Goal: Find specific page/section: Find specific page/section

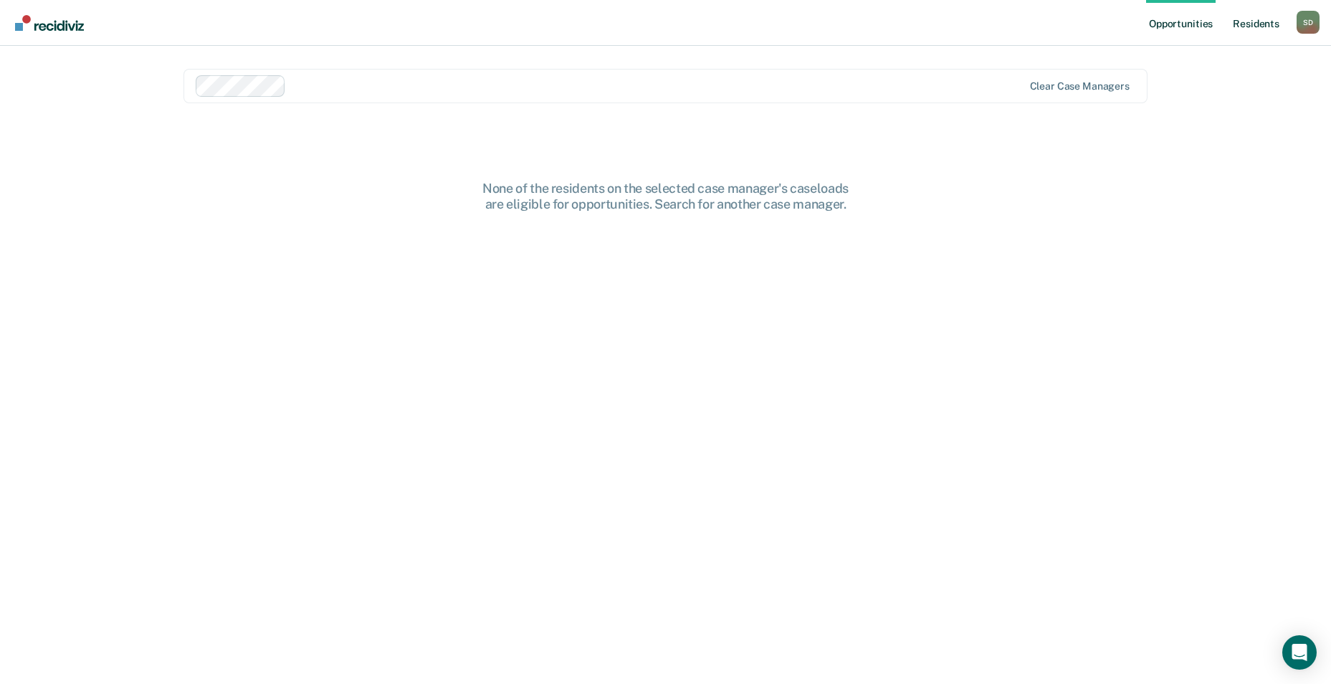
click at [1254, 23] on link "Resident s" at bounding box center [1256, 23] width 52 height 46
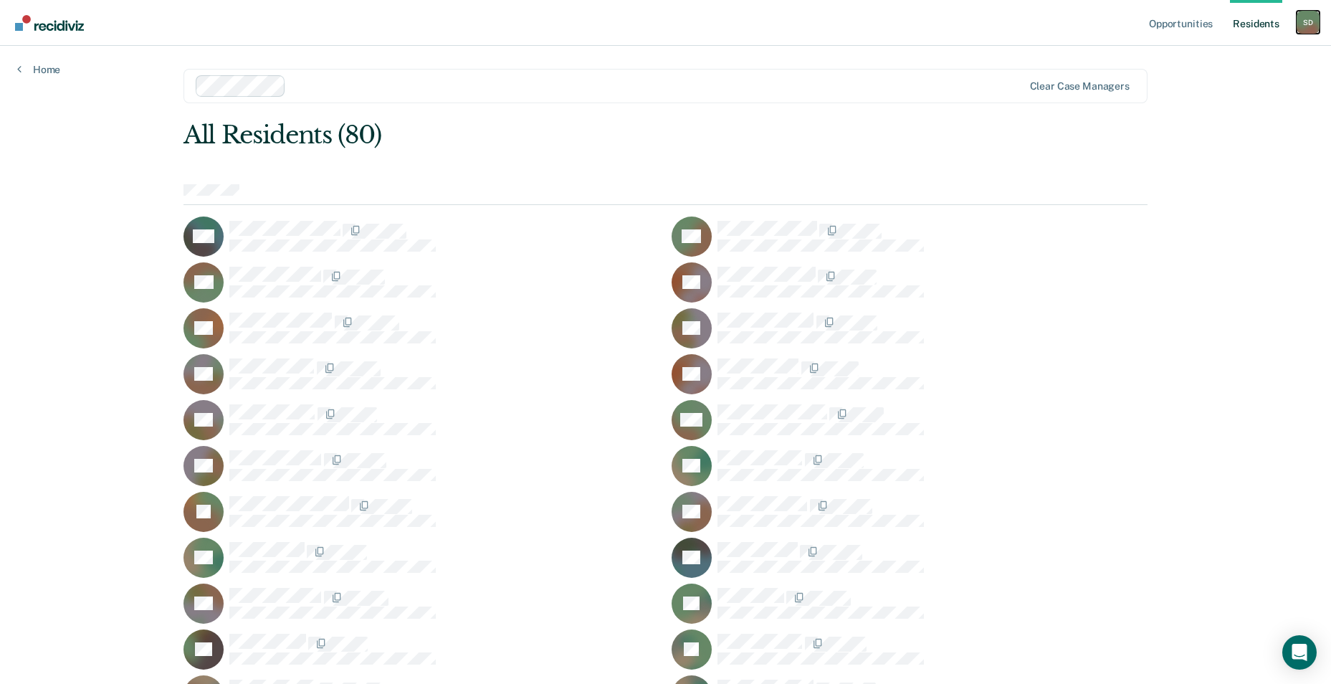
click at [1304, 19] on div "S D" at bounding box center [1308, 22] width 23 height 23
